Goal: Communication & Community: Answer question/provide support

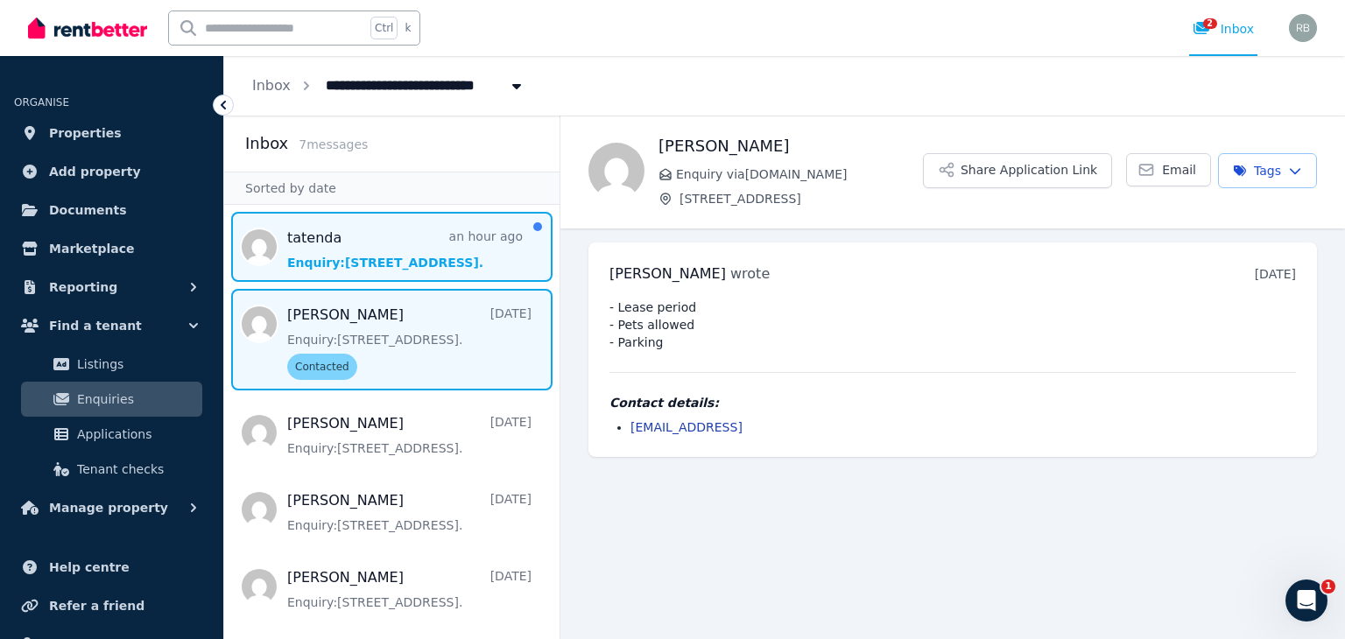
click at [415, 253] on span "Message list" at bounding box center [391, 247] width 335 height 70
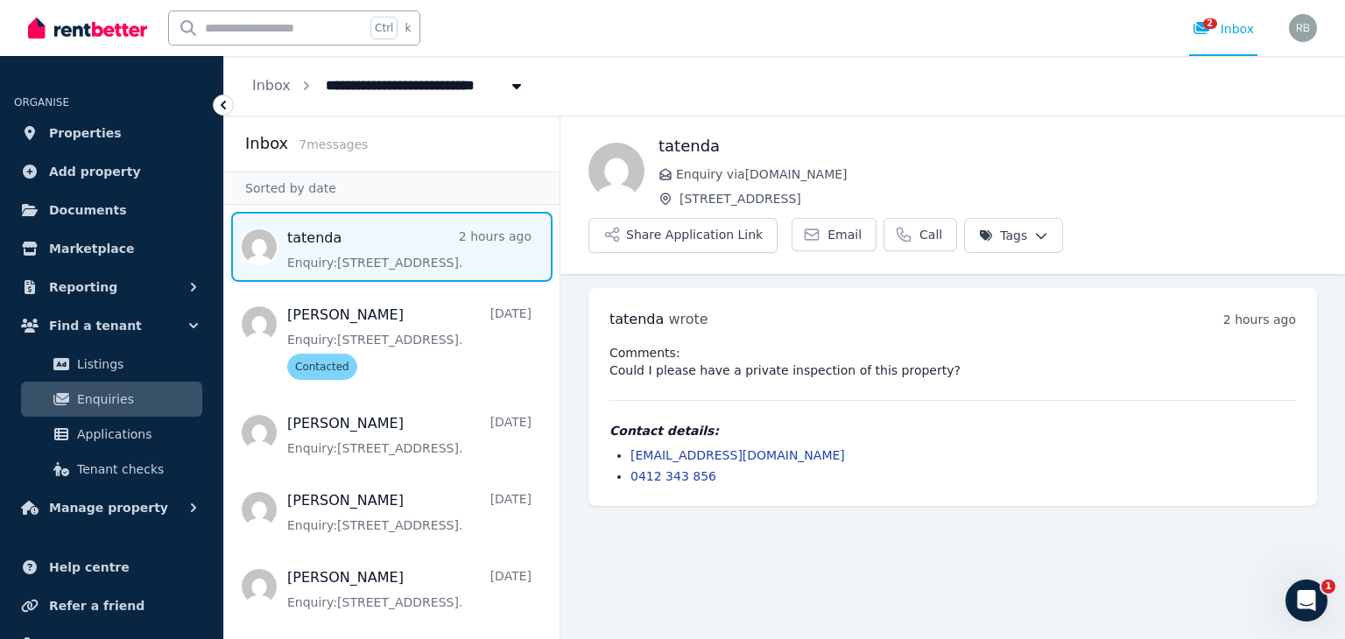
click at [631, 344] on pre "Comments: Could I please have a private inspection of this property?" at bounding box center [952, 361] width 686 height 35
click at [638, 344] on pre "Comments: Could I please have a private inspection of this property?" at bounding box center [952, 361] width 686 height 35
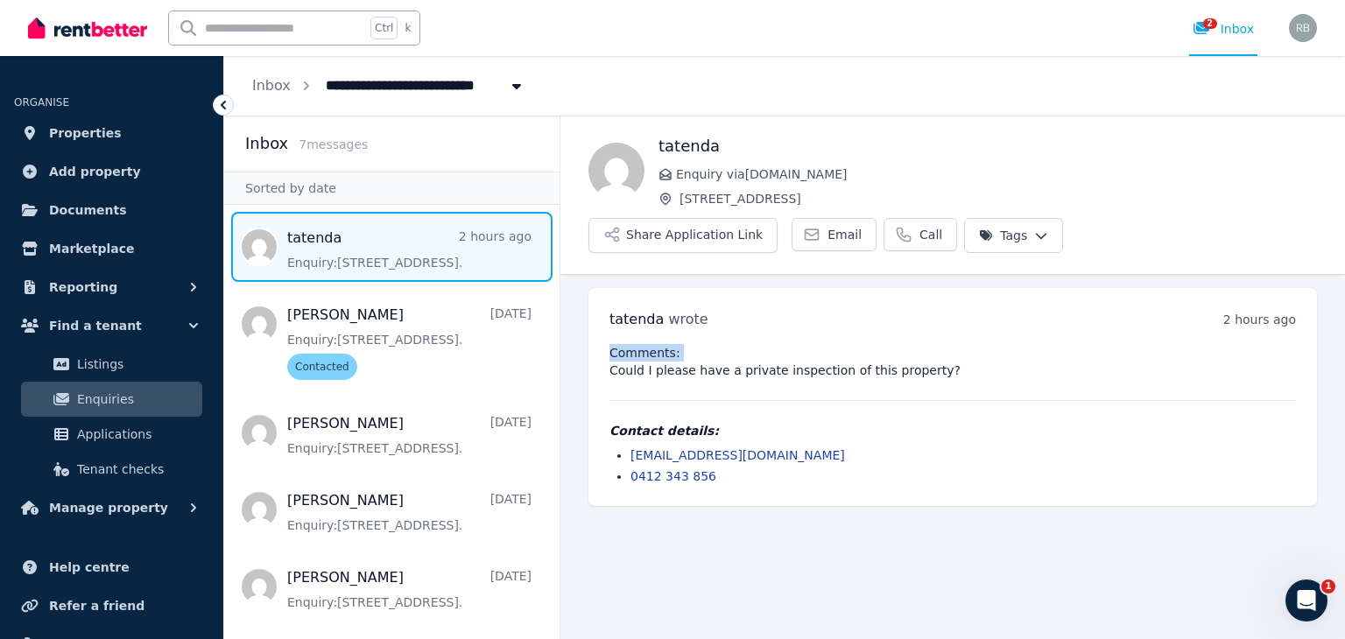
click at [638, 344] on pre "Comments: Could I please have a private inspection of this property?" at bounding box center [952, 361] width 686 height 35
click at [938, 344] on div "Comments: Could I please have a private inspection of this property? Contact de…" at bounding box center [952, 414] width 686 height 141
click at [859, 344] on pre "Comments: Could I please have a private inspection of this property?" at bounding box center [952, 361] width 686 height 35
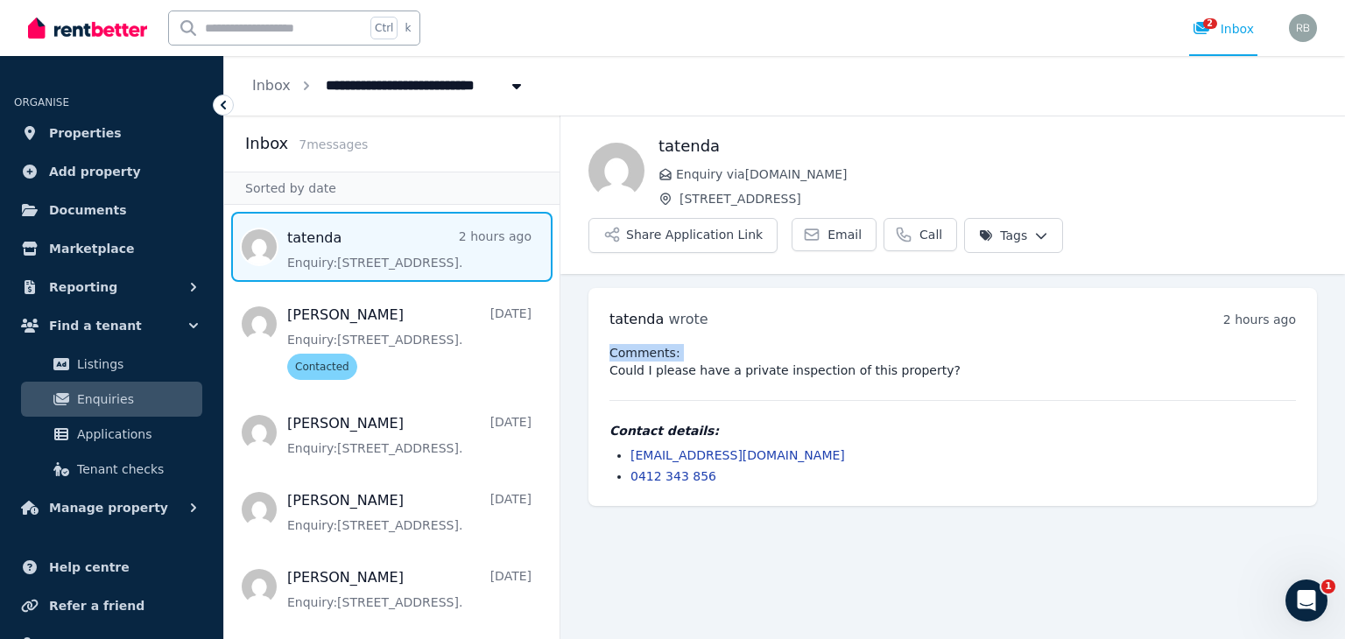
click at [859, 344] on pre "Comments: Could I please have a private inspection of this property?" at bounding box center [952, 361] width 686 height 35
click at [693, 344] on pre "Comments: Could I please have a private inspection of this property?" at bounding box center [952, 361] width 686 height 35
click at [636, 344] on pre "Comments: Could I please have a private inspection of this property?" at bounding box center [952, 361] width 686 height 35
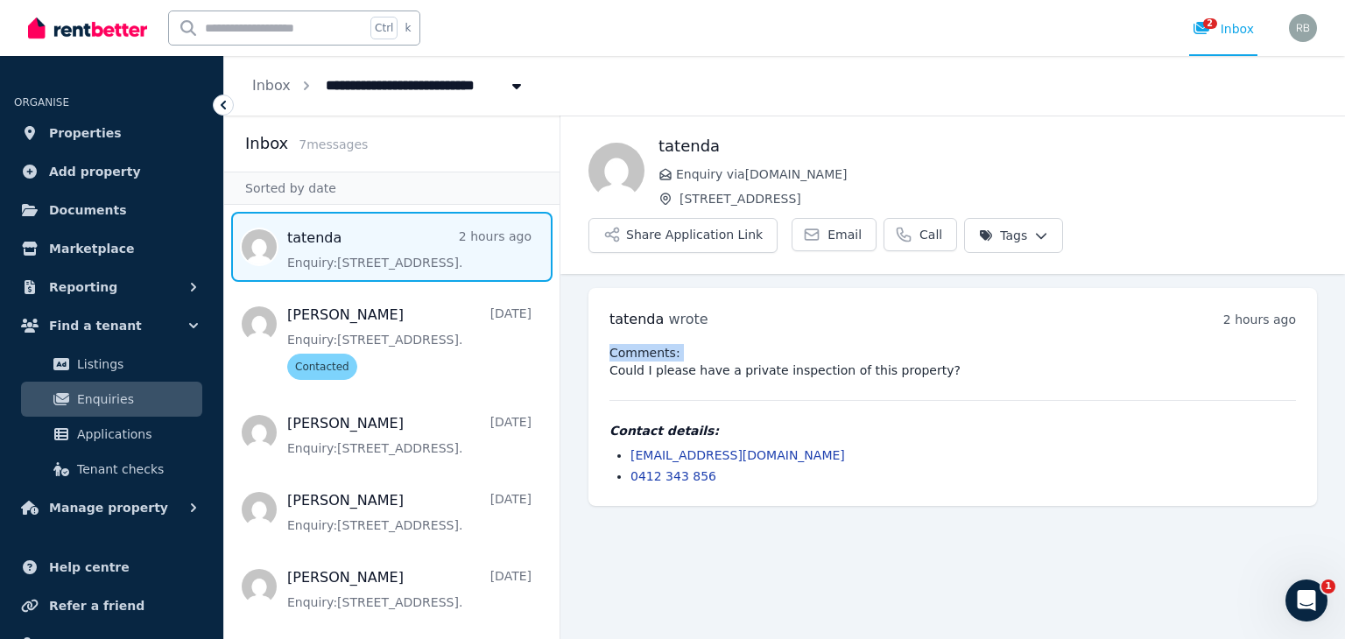
click at [634, 344] on pre "Comments: Could I please have a private inspection of this property?" at bounding box center [952, 361] width 686 height 35
click at [624, 344] on pre "Comments: Could I please have a private inspection of this property?" at bounding box center [952, 361] width 686 height 35
click at [622, 344] on pre "Comments: Could I please have a private inspection of this property?" at bounding box center [952, 361] width 686 height 35
click at [644, 344] on pre "Comments: Could I please have a private inspection of this property?" at bounding box center [952, 361] width 686 height 35
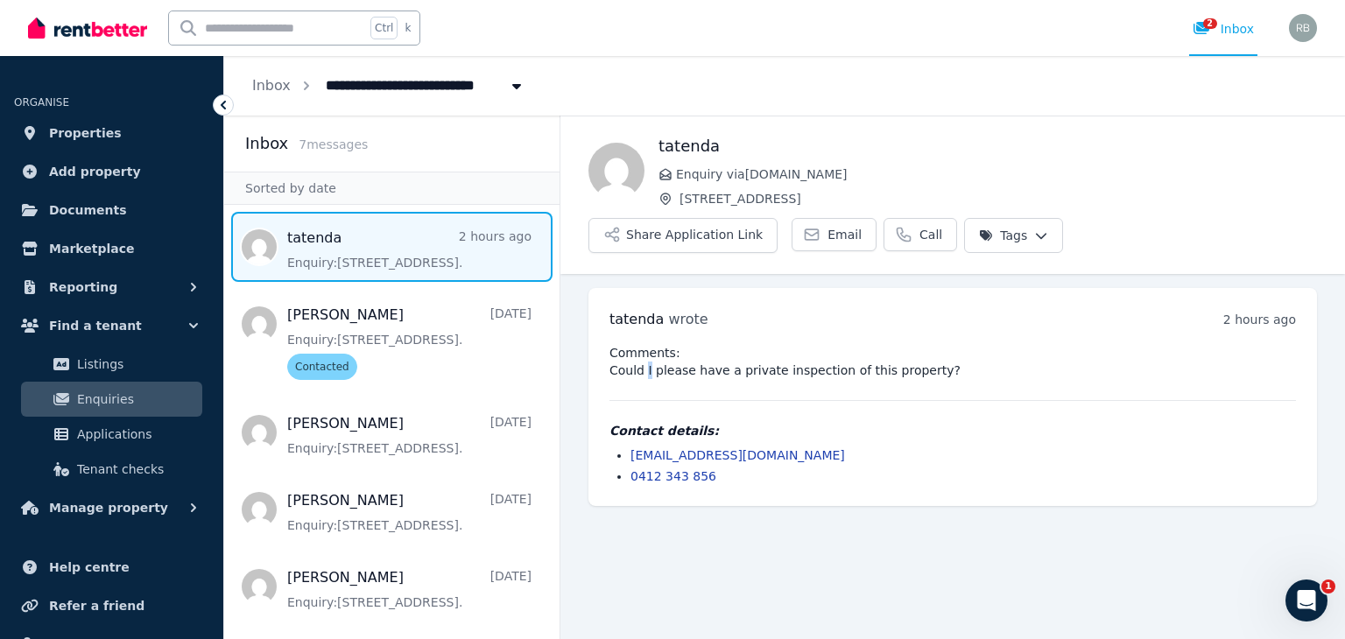
click at [644, 344] on pre "Comments: Could I please have a private inspection of this property?" at bounding box center [952, 361] width 686 height 35
click at [646, 344] on pre "Comments: Could I please have a private inspection of this property?" at bounding box center [952, 361] width 686 height 35
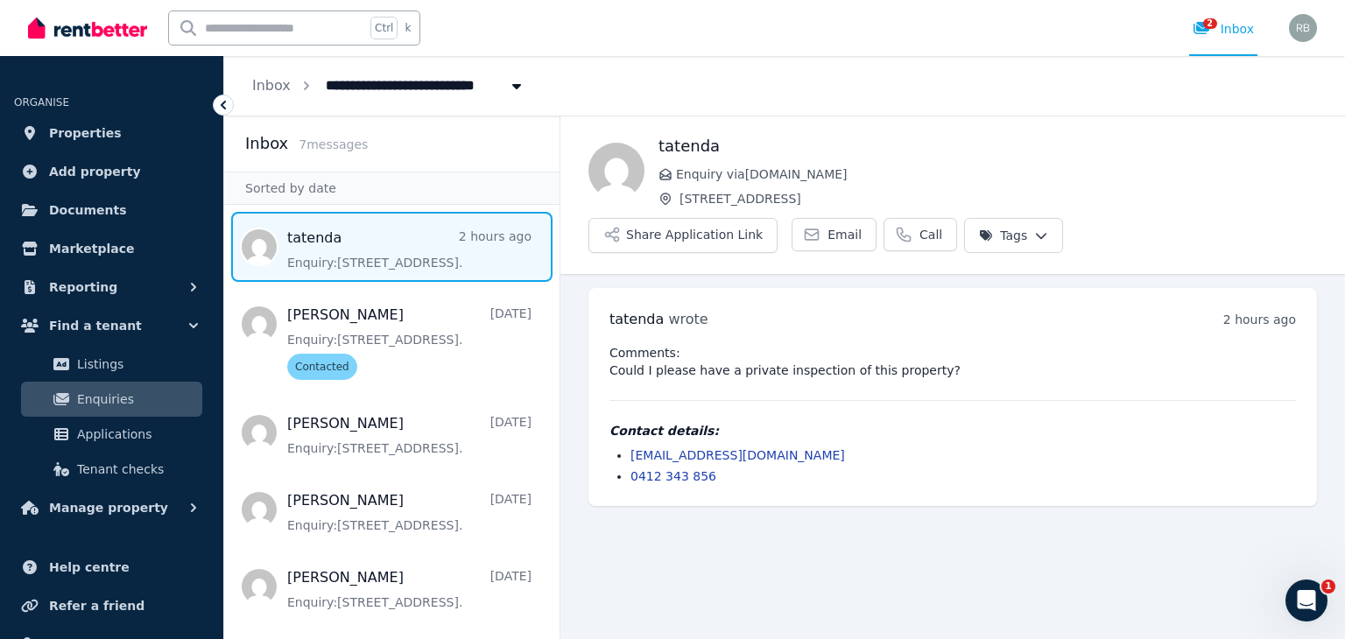
click at [633, 344] on pre "Comments: Could I please have a private inspection of this property?" at bounding box center [952, 361] width 686 height 35
click at [631, 344] on pre "Comments: Could I please have a private inspection of this property?" at bounding box center [952, 361] width 686 height 35
click at [632, 344] on pre "Comments: Could I please have a private inspection of this property?" at bounding box center [952, 361] width 686 height 35
drag, startPoint x: 980, startPoint y: 360, endPoint x: 799, endPoint y: 327, distance: 184.2
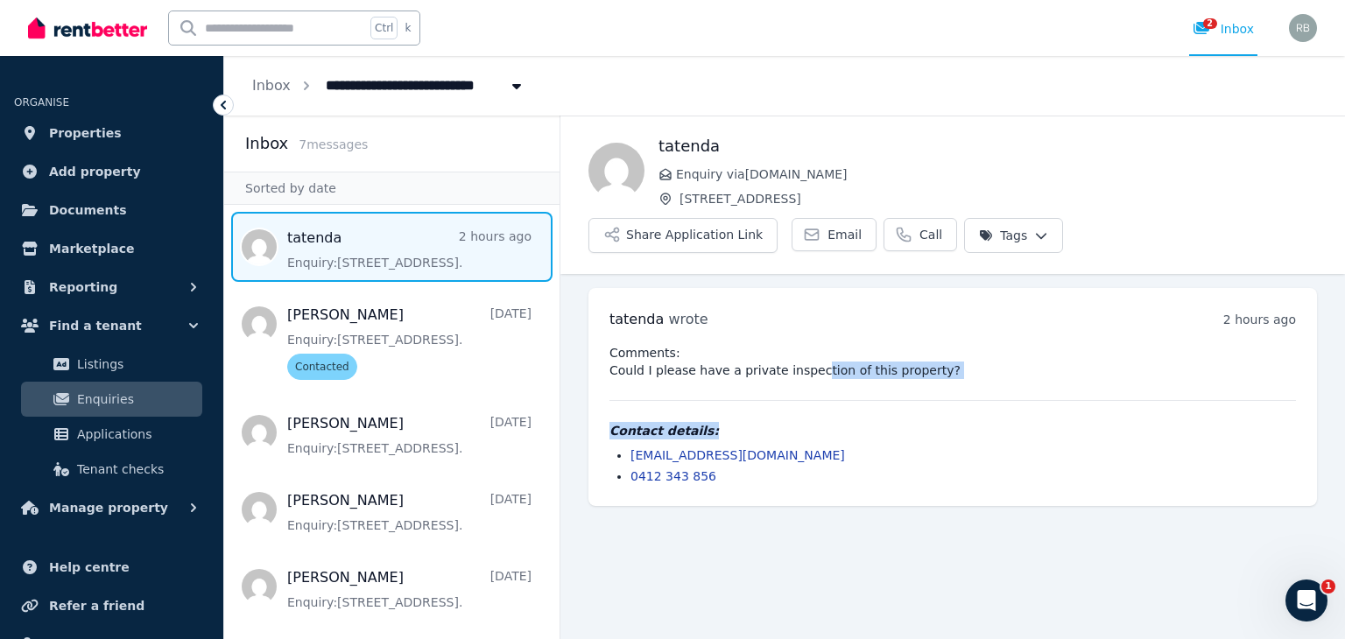
click at [800, 344] on div "Comments: Could I please have a private inspection of this property? Contact de…" at bounding box center [952, 414] width 686 height 141
click at [798, 344] on pre "Comments: Could I please have a private inspection of this property?" at bounding box center [952, 361] width 686 height 35
click at [608, 311] on div "[PERSON_NAME] wrote 2 hours ago 11:48 pm [DATE][DATE] Comments: Could I please …" at bounding box center [952, 397] width 728 height 218
drag, startPoint x: 612, startPoint y: 306, endPoint x: 997, endPoint y: 334, distance: 386.2
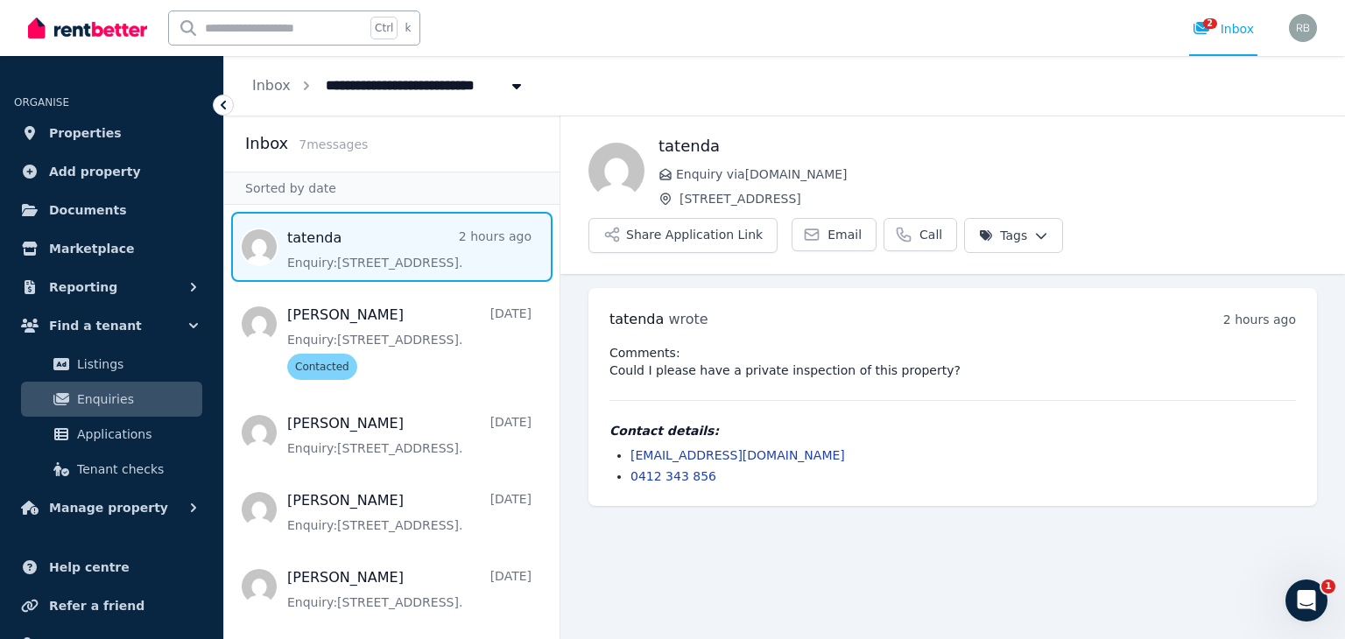
click at [997, 344] on div "Comments: Could I please have a private inspection of this property? Contact de…" at bounding box center [952, 414] width 686 height 141
drag, startPoint x: 609, startPoint y: 271, endPoint x: 875, endPoint y: 348, distance: 277.1
click at [875, 348] on div "[PERSON_NAME] wrote 2 hours ago 11:48 pm [DATE][DATE] Comments: Could I please …" at bounding box center [952, 397] width 728 height 218
click at [1086, 309] on div "[PERSON_NAME] wrote 2 hours ago 11:48 pm [DATE][DATE]" at bounding box center [952, 319] width 686 height 21
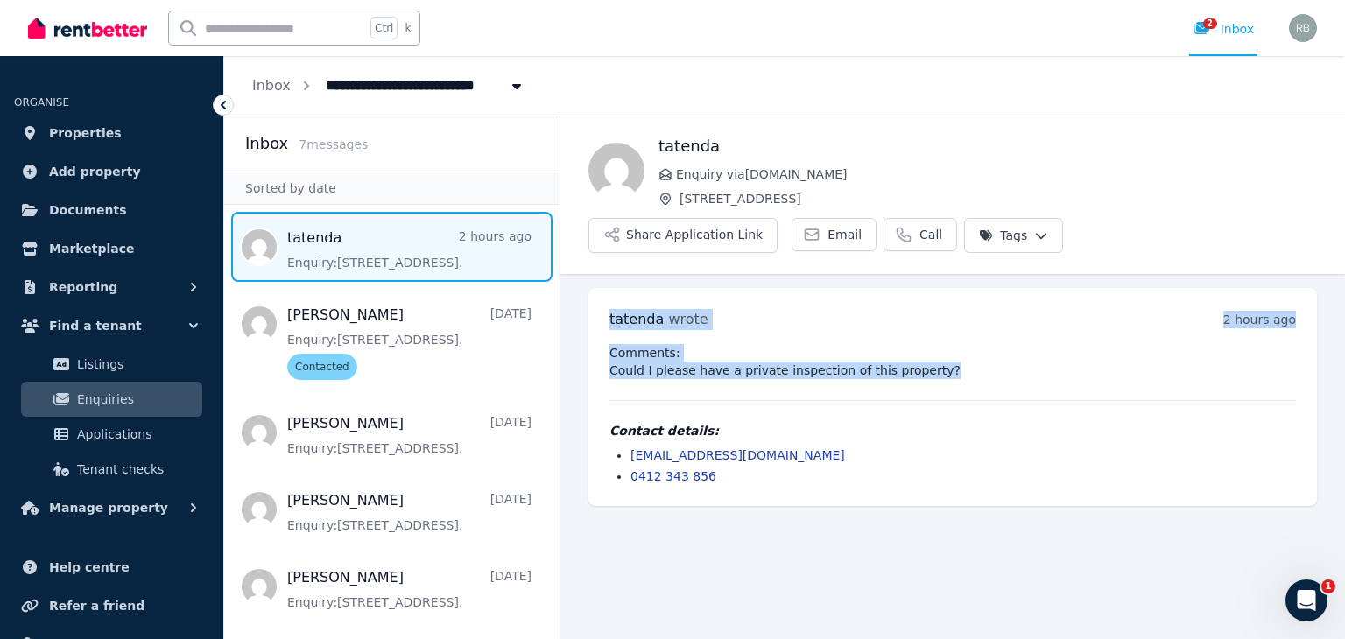
drag, startPoint x: 937, startPoint y: 334, endPoint x: 606, endPoint y: 278, distance: 335.5
click at [606, 288] on div "[PERSON_NAME] wrote 2 hours ago 11:48 pm [DATE][DATE] Comments: Could I please …" at bounding box center [952, 397] width 728 height 218
click at [611, 311] on span "tatenda" at bounding box center [636, 319] width 54 height 17
drag, startPoint x: 602, startPoint y: 271, endPoint x: 949, endPoint y: 321, distance: 350.4
click at [951, 323] on div "[PERSON_NAME] wrote 2 hours ago 11:48 pm [DATE][DATE] Comments: Could I please …" at bounding box center [952, 397] width 728 height 218
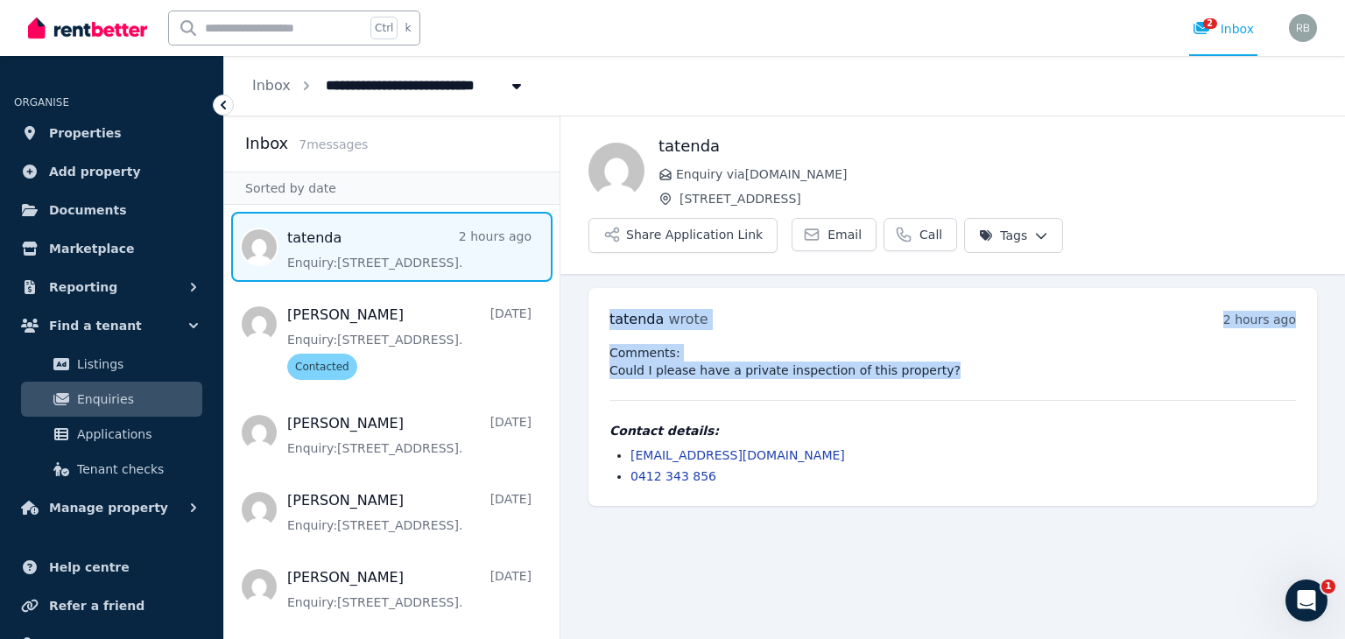
click at [949, 344] on pre "Comments: Could I please have a private inspection of this property?" at bounding box center [952, 361] width 686 height 35
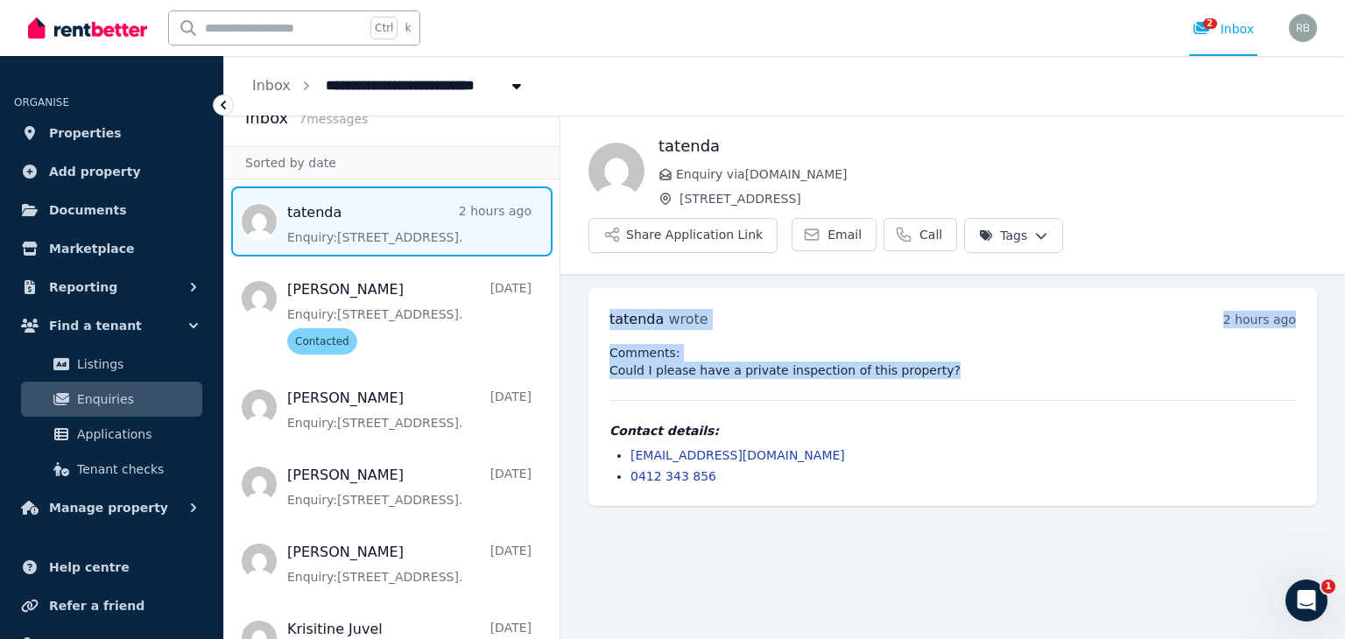
scroll to position [88, 0]
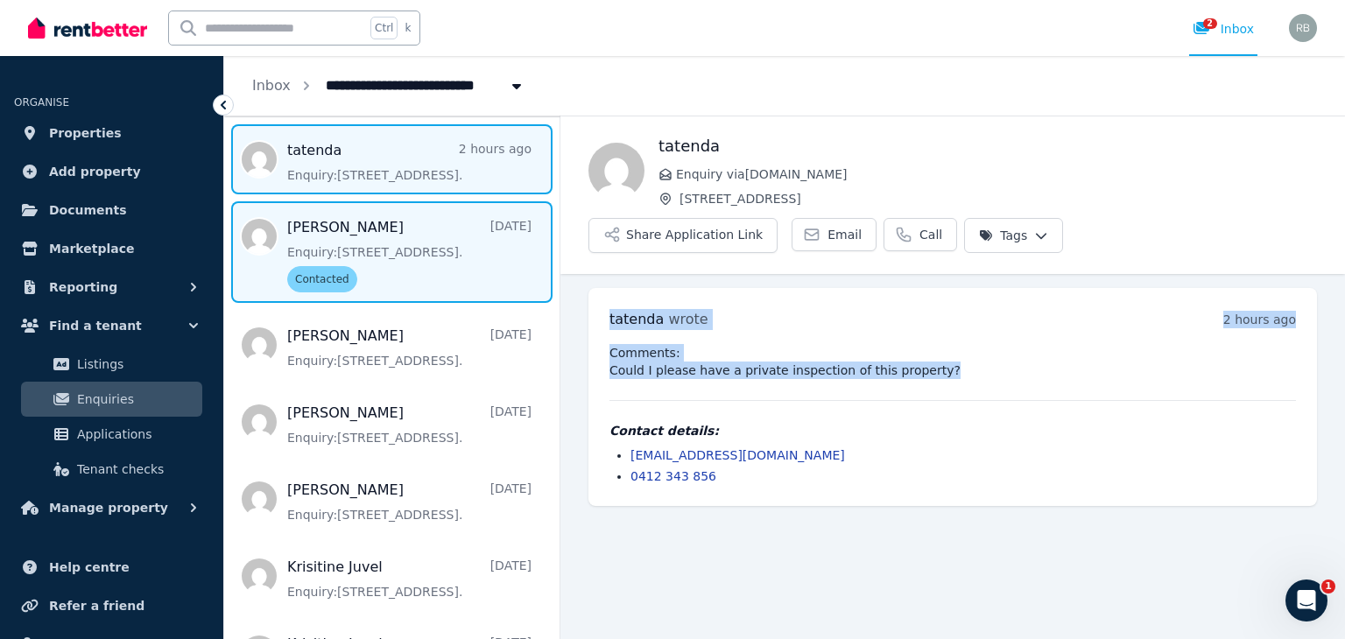
click at [420, 289] on span "Message list" at bounding box center [391, 252] width 335 height 102
